Goal: Transaction & Acquisition: Book appointment/travel/reservation

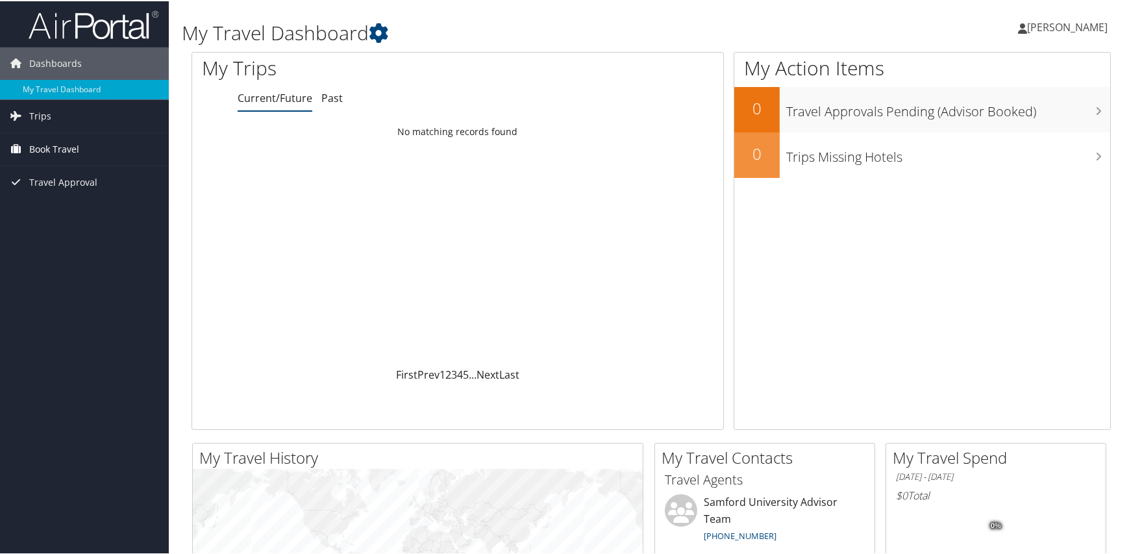
click at [64, 151] on span "Book Travel" at bounding box center [54, 148] width 50 height 32
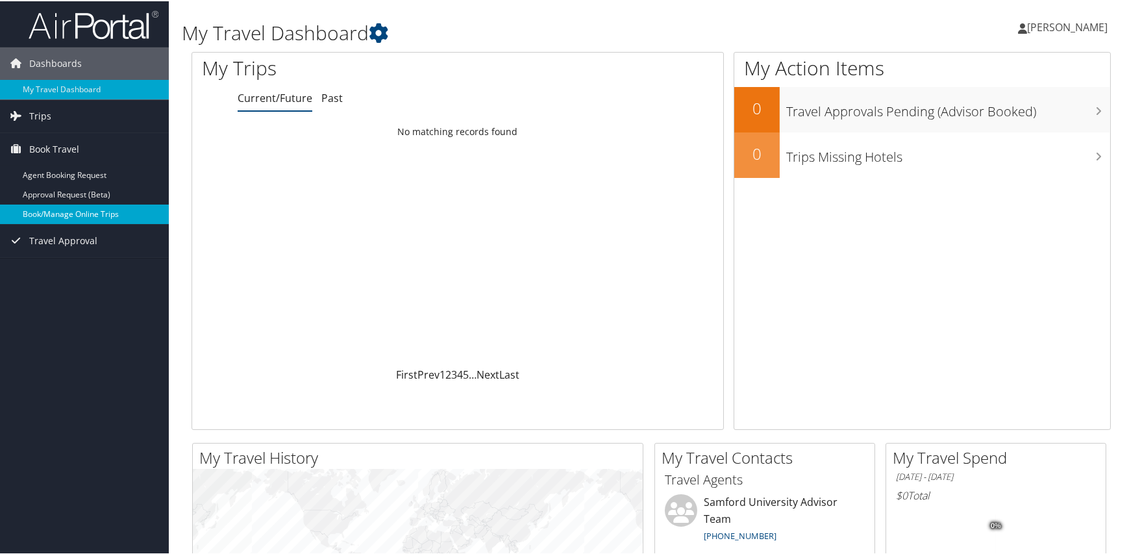
click at [65, 212] on link "Book/Manage Online Trips" at bounding box center [84, 212] width 169 height 19
click at [1027, 23] on icon at bounding box center [1022, 27] width 9 height 10
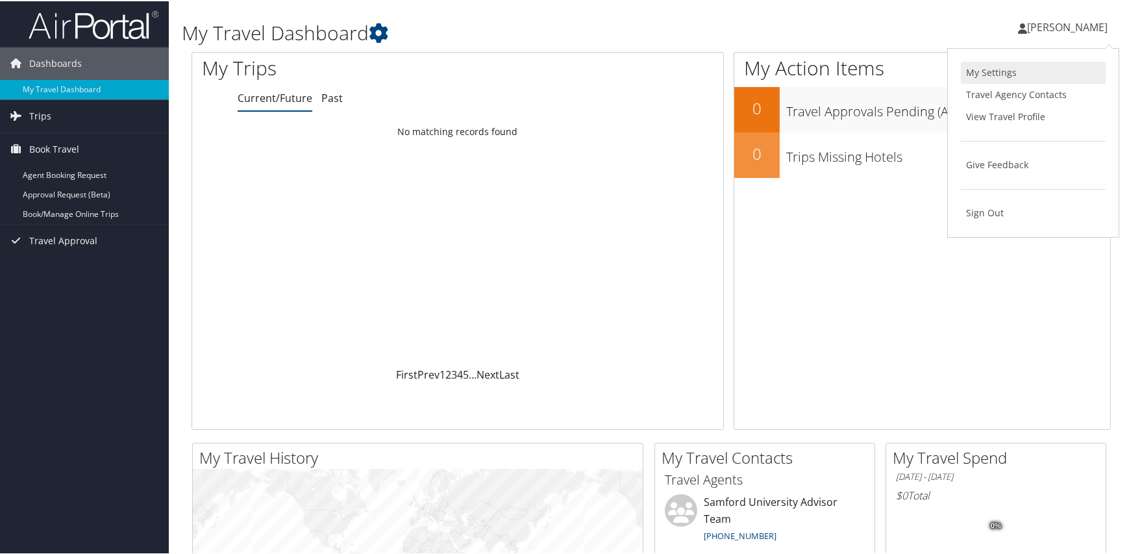
click at [976, 71] on link "My Settings" at bounding box center [1033, 71] width 145 height 22
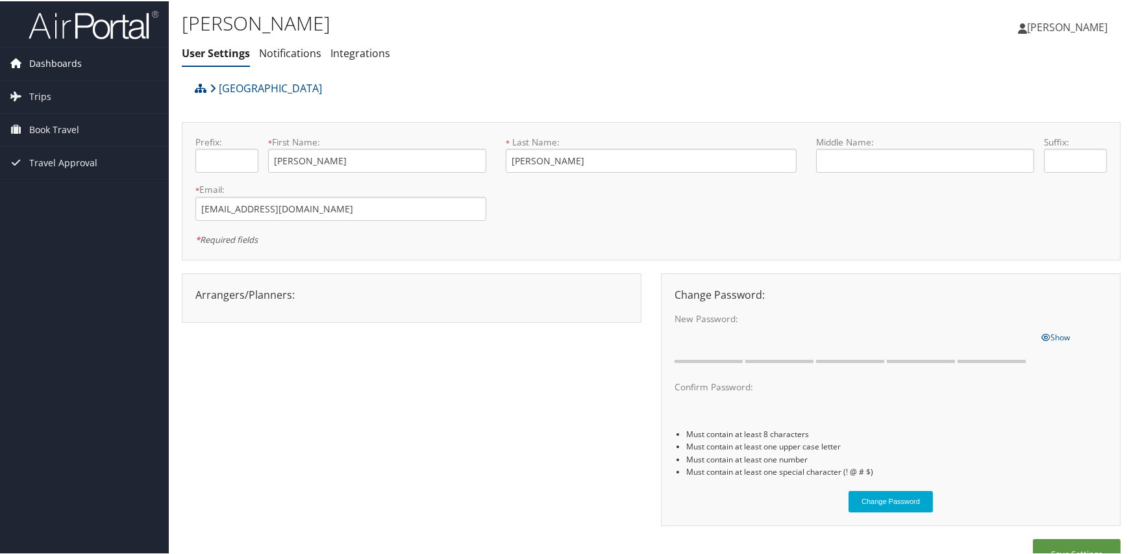
click at [65, 60] on span "Dashboards" at bounding box center [55, 62] width 53 height 32
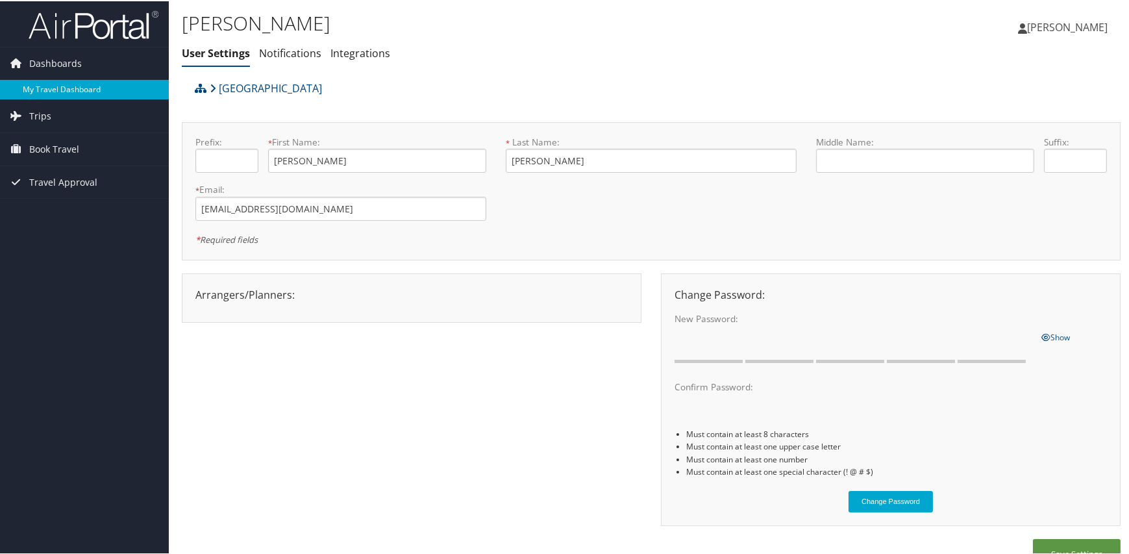
click at [62, 85] on link "My Travel Dashboard" at bounding box center [84, 88] width 169 height 19
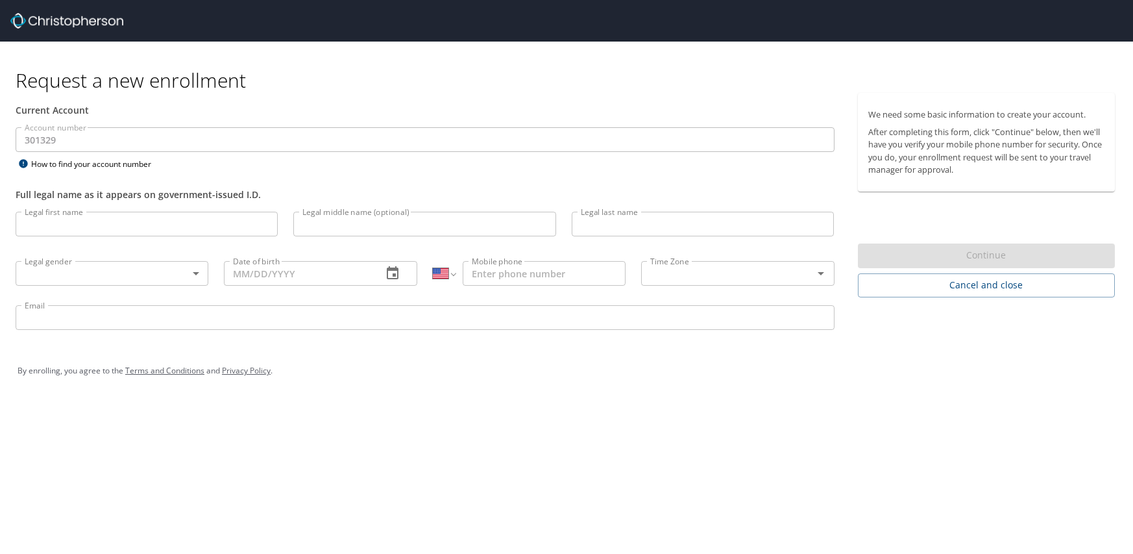
select select "US"
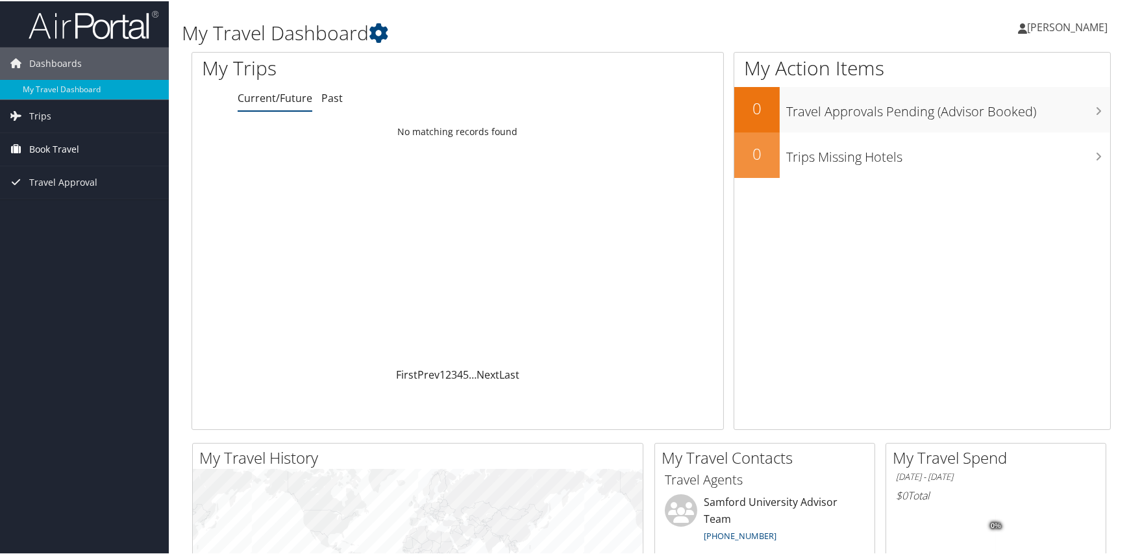
click at [49, 145] on span "Book Travel" at bounding box center [54, 148] width 50 height 32
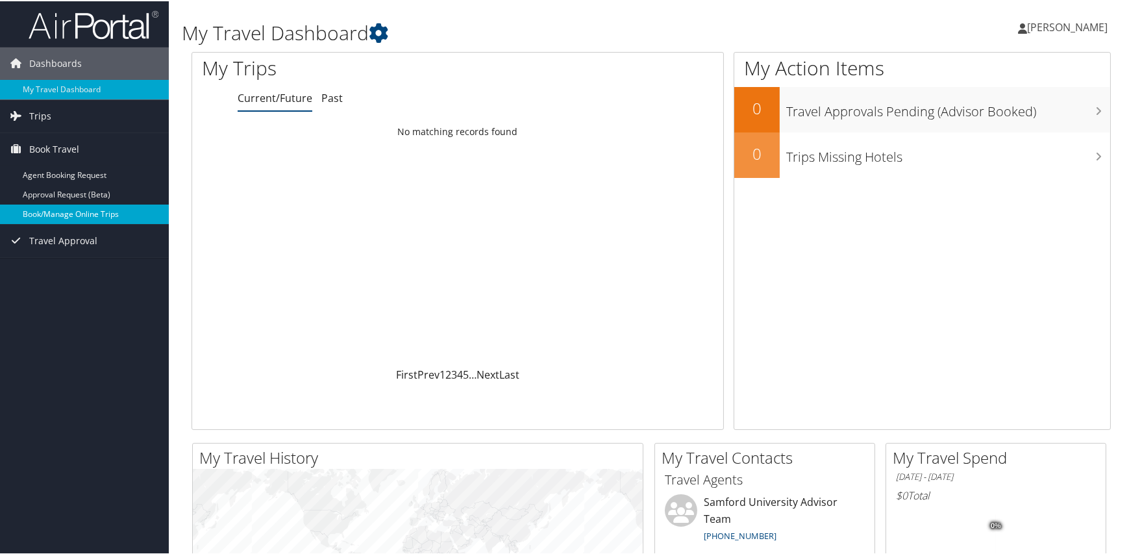
click at [60, 210] on link "Book/Manage Online Trips" at bounding box center [84, 212] width 169 height 19
click at [63, 213] on link "Book/Manage Online Trips" at bounding box center [84, 212] width 169 height 19
